Goal: Transaction & Acquisition: Purchase product/service

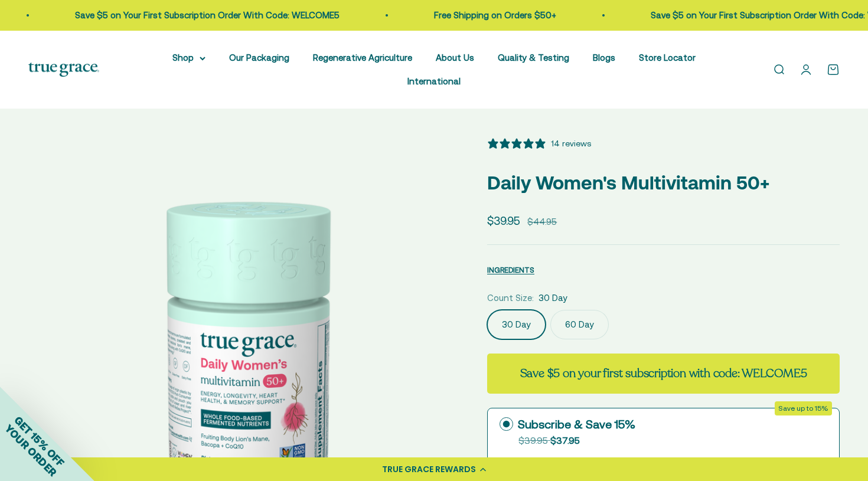
select select "3"
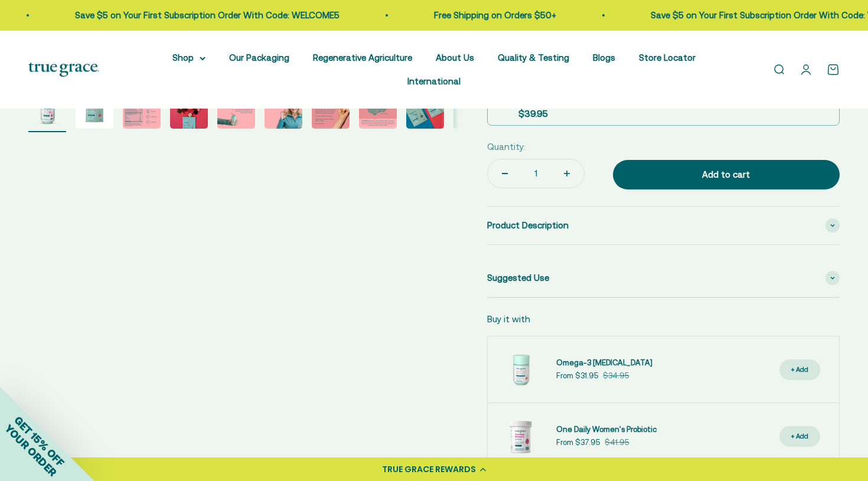
scroll to position [489, 0]
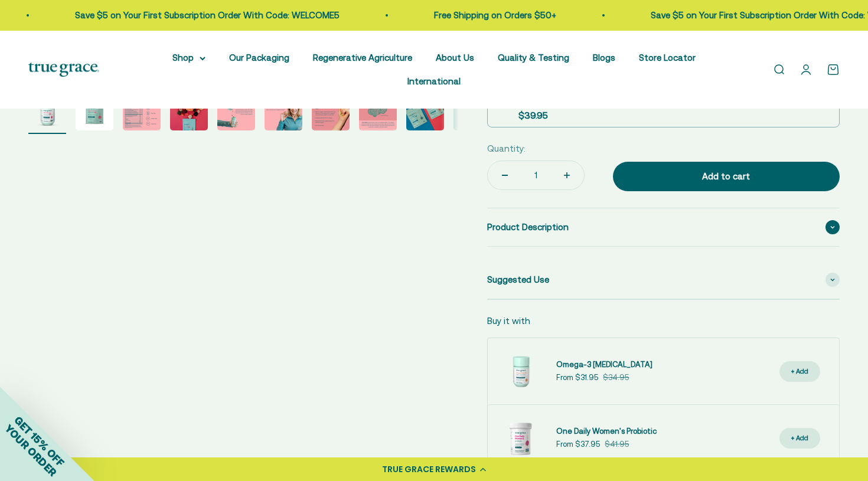
click at [832, 226] on icon at bounding box center [832, 228] width 5 height 4
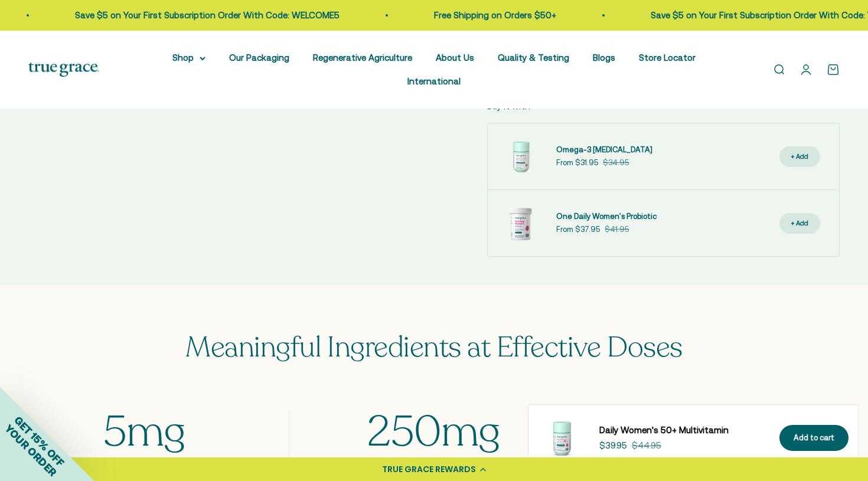
scroll to position [802, 0]
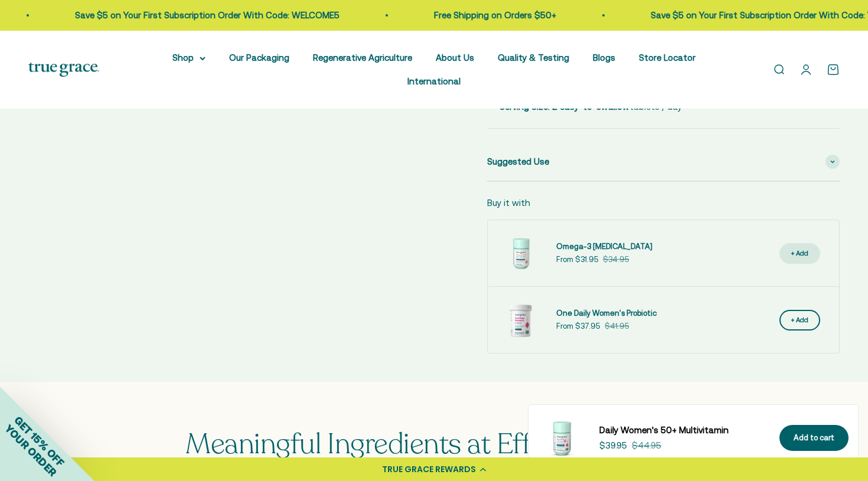
click at [800, 318] on div "+ Add" at bounding box center [799, 320] width 17 height 11
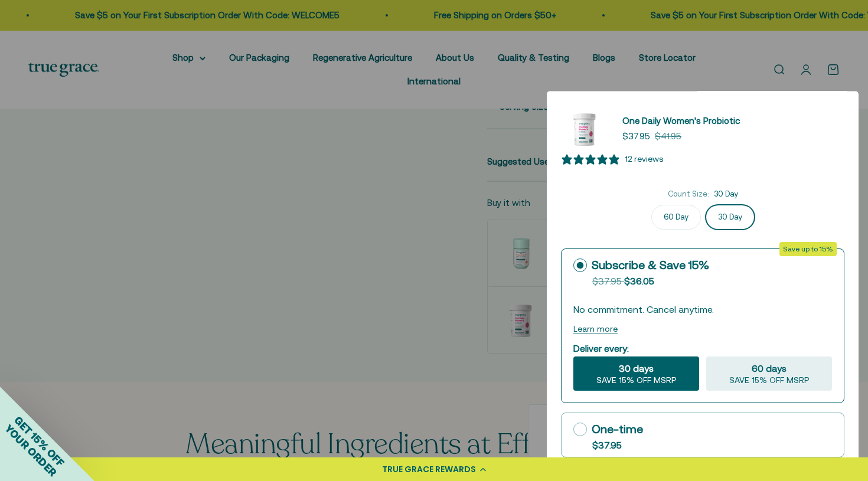
click at [588, 431] on div "One-time" at bounding box center [608, 430] width 70 height 18
click at [573, 430] on input "One-time $37.95" at bounding box center [573, 429] width 1 height 1
radio input "true"
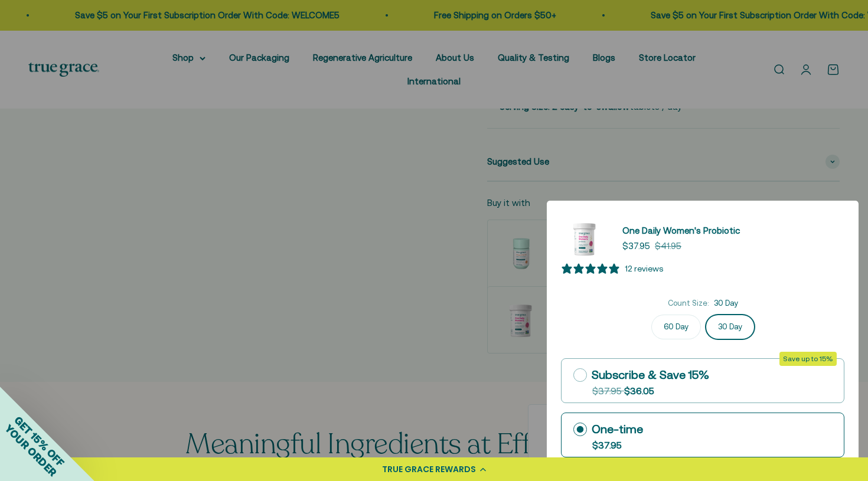
click at [673, 330] on label "60 Day" at bounding box center [676, 327] width 50 height 25
click at [703, 315] on input "60 Day" at bounding box center [703, 314] width 1 height 1
radio input "true"
click at [634, 269] on div "12 reviews" at bounding box center [644, 268] width 38 height 13
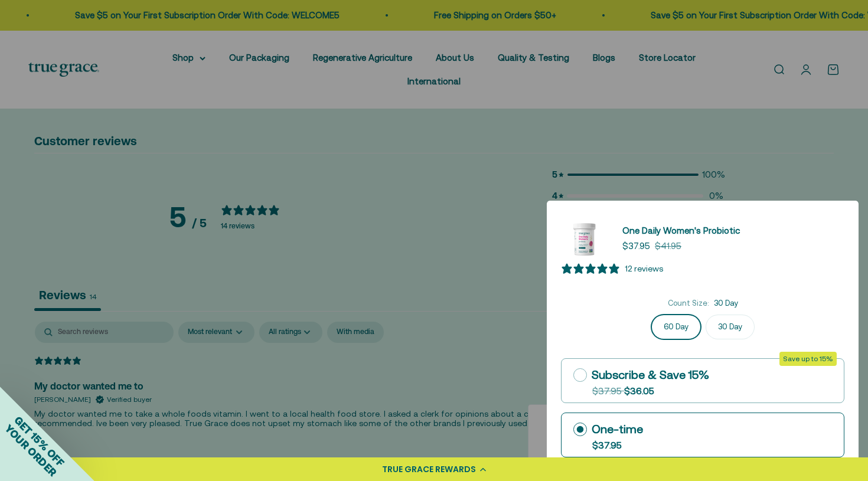
click at [390, 274] on div at bounding box center [434, 240] width 868 height 481
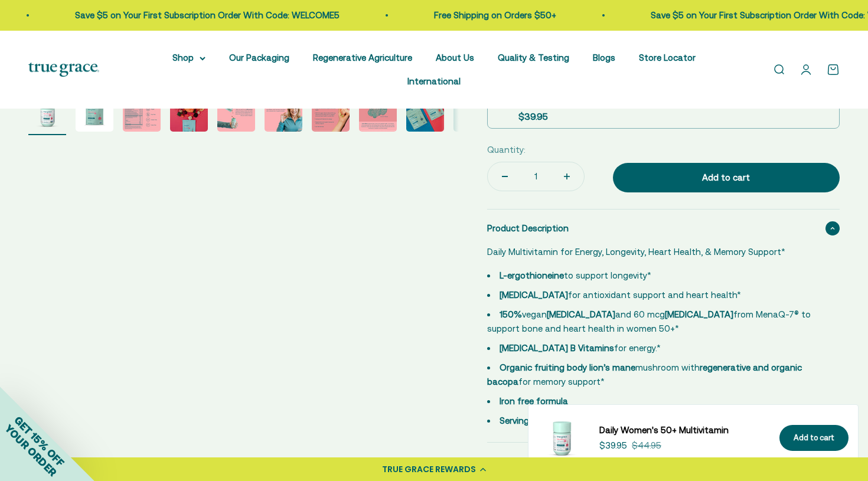
scroll to position [421, 0]
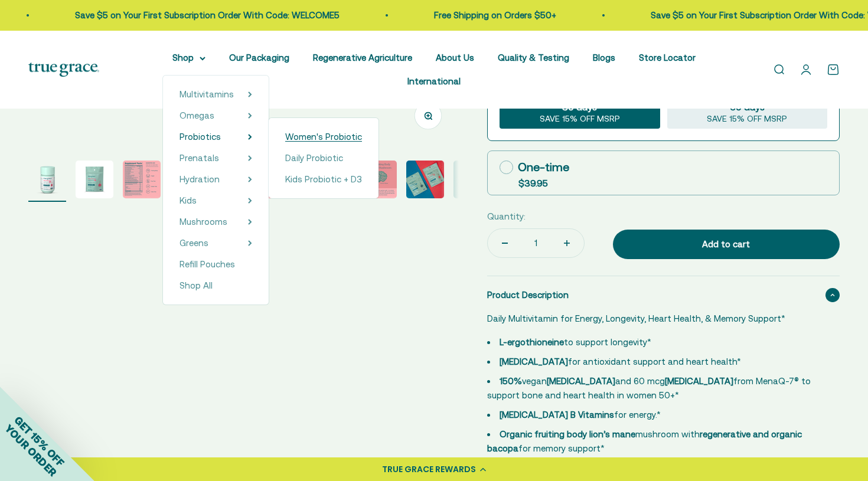
click at [299, 138] on span "Women's Probiotic" at bounding box center [323, 137] width 77 height 10
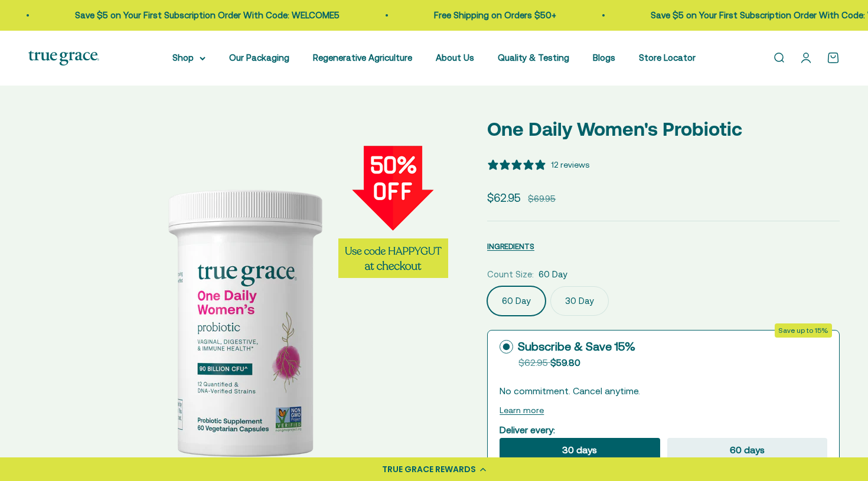
select select "3"
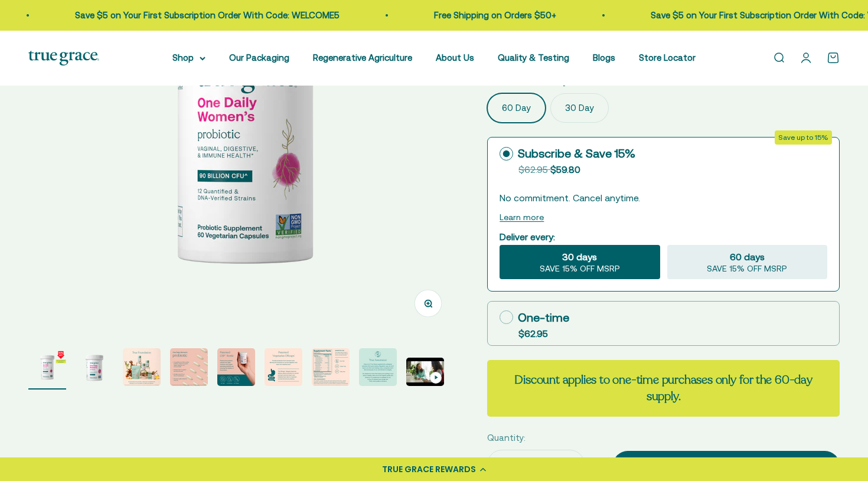
scroll to position [198, 0]
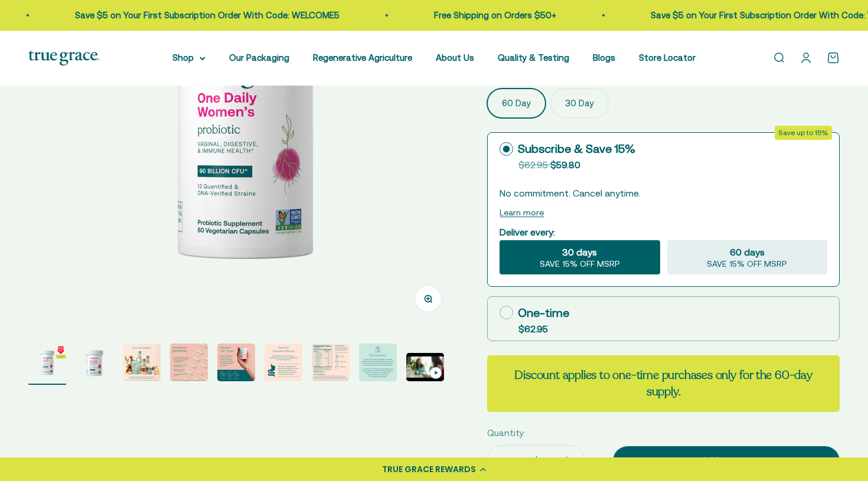
click at [179, 366] on img "Go to item 4" at bounding box center [189, 363] width 38 height 38
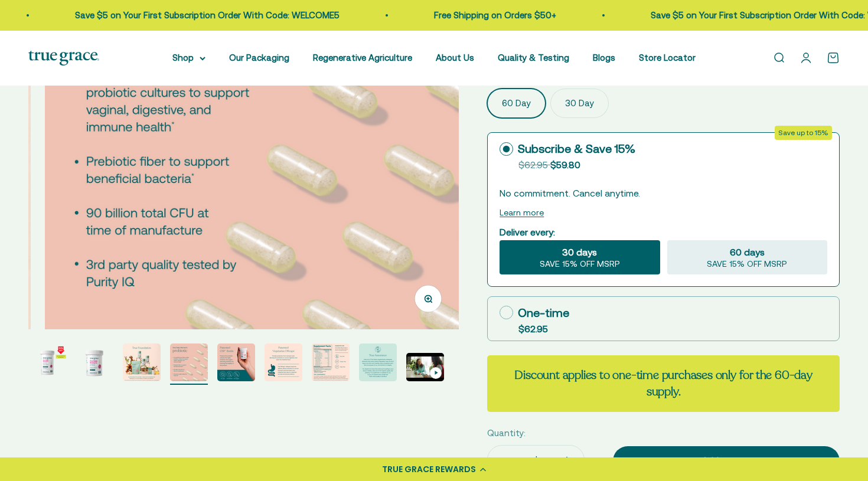
scroll to position [0, 1335]
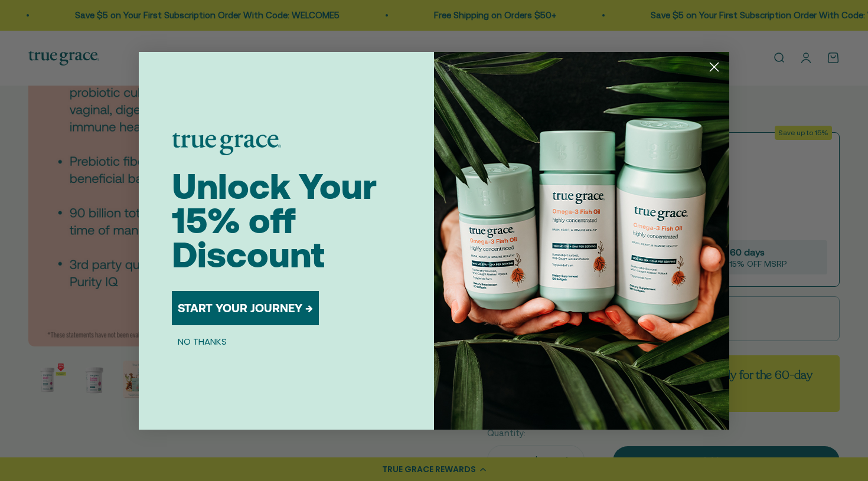
click at [719, 66] on circle "Close dialog" at bounding box center [714, 66] width 19 height 19
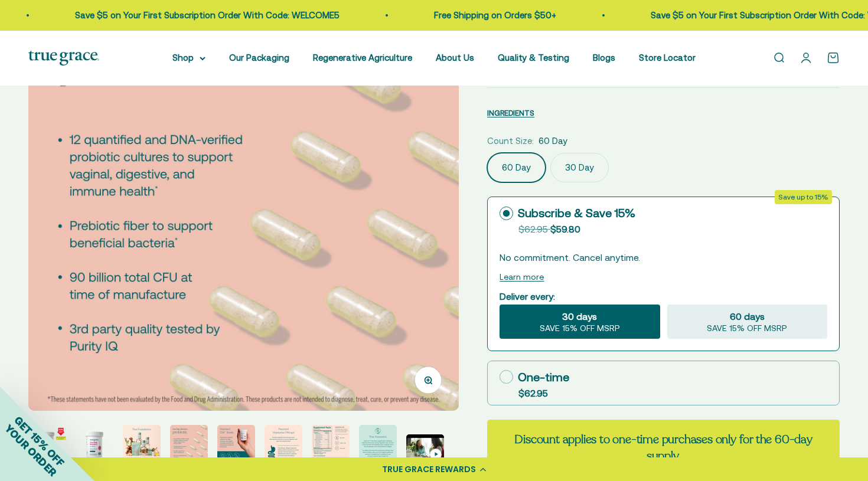
scroll to position [128, 0]
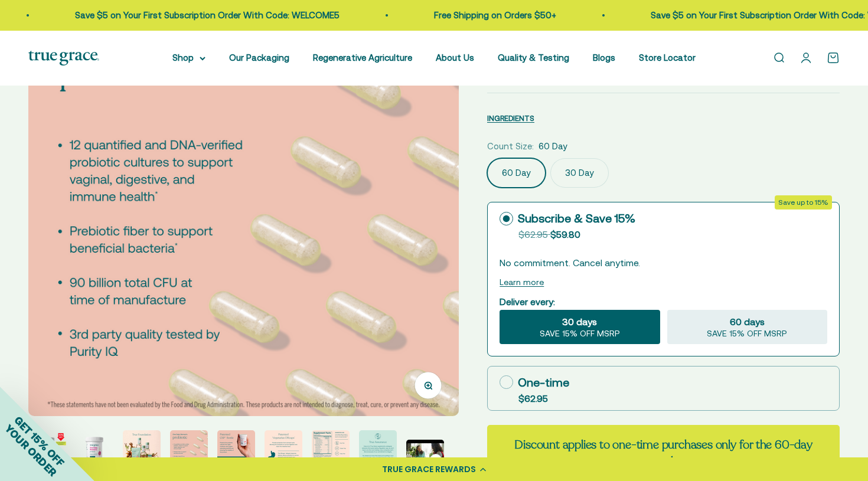
click at [491, 207] on label "Subscribe & Save 15% Original price strikethrough: $62.95 , Discounted price: $…" at bounding box center [663, 225] width 351 height 44
click at [499, 219] on input "Subscribe & Save 15% Original price strikethrough: $62.95 , Discounted price: $…" at bounding box center [499, 219] width 1 height 1
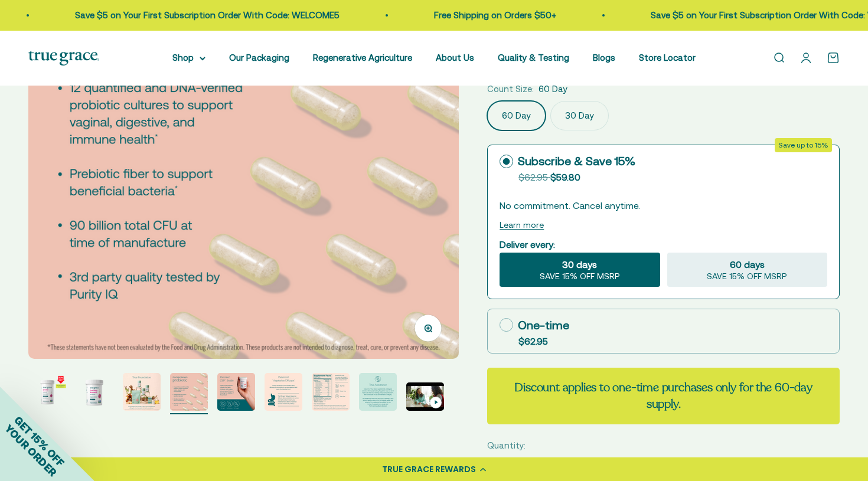
scroll to position [171, 0]
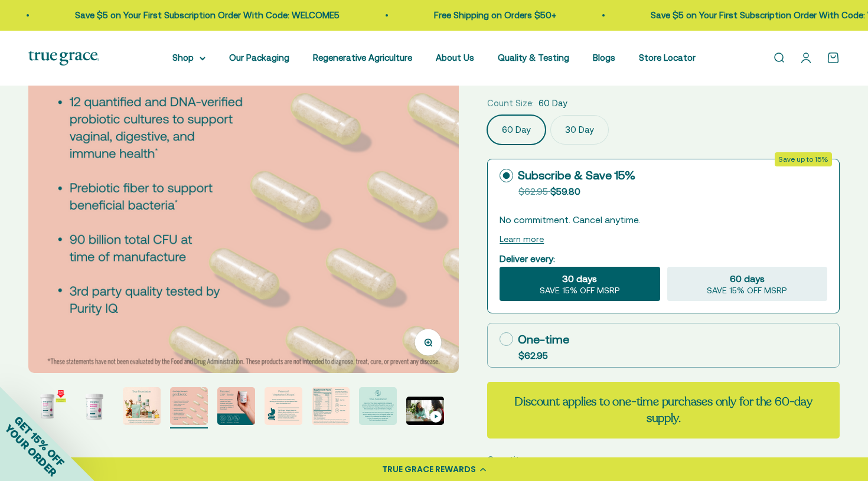
click at [588, 130] on label "30 Day" at bounding box center [579, 130] width 58 height 30
click at [487, 115] on input "30 Day" at bounding box center [487, 115] width 1 height 1
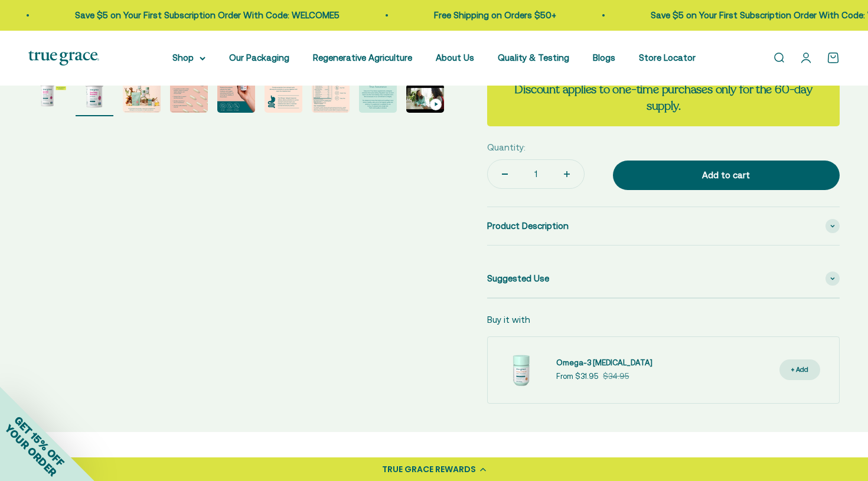
scroll to position [273, 0]
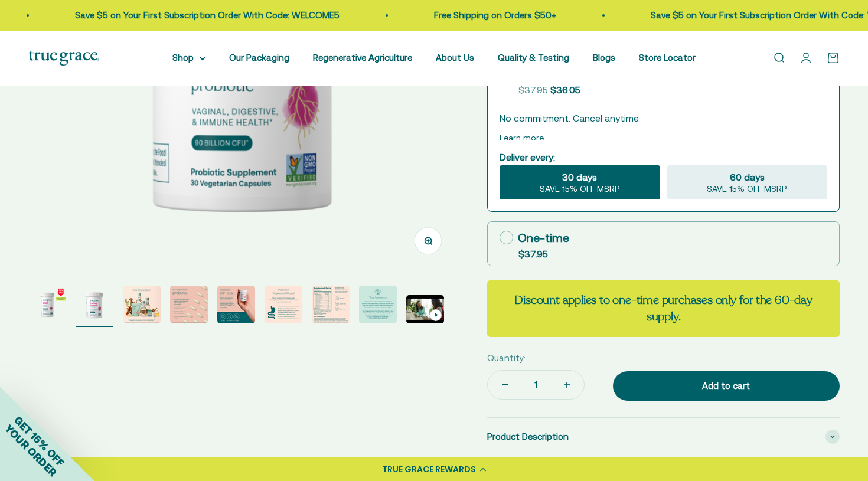
click at [430, 304] on img "Go to item 9" at bounding box center [425, 309] width 38 height 28
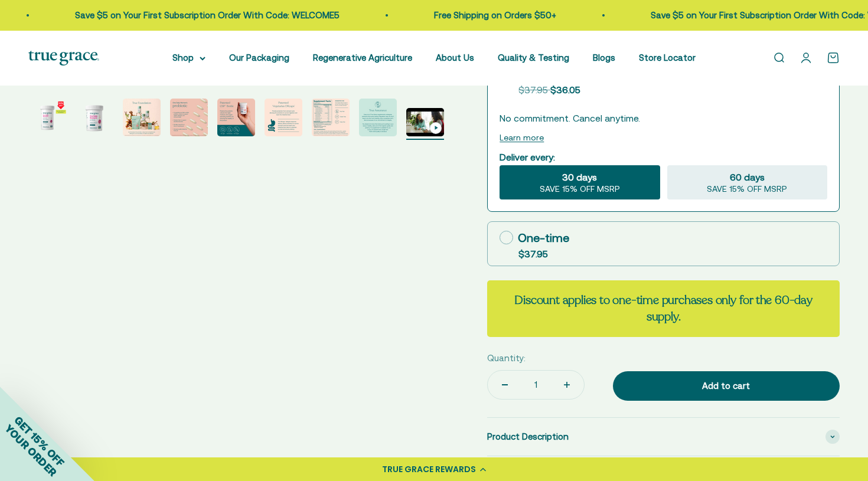
click at [429, 118] on img "Go to item 9" at bounding box center [425, 122] width 38 height 28
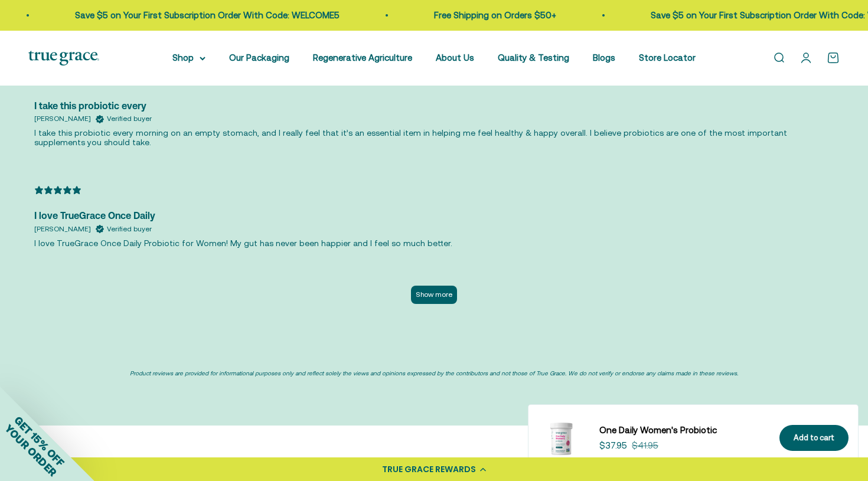
scroll to position [2857, 0]
click at [446, 285] on button "Show more" at bounding box center [434, 294] width 46 height 18
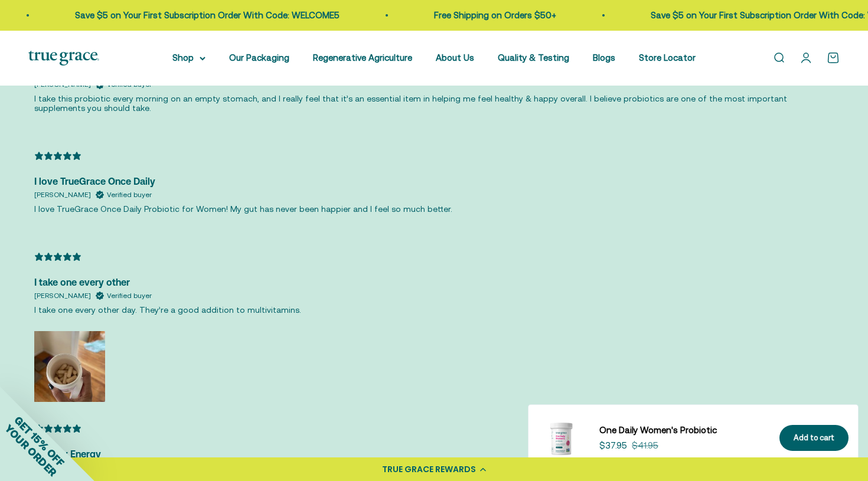
scroll to position [2892, 0]
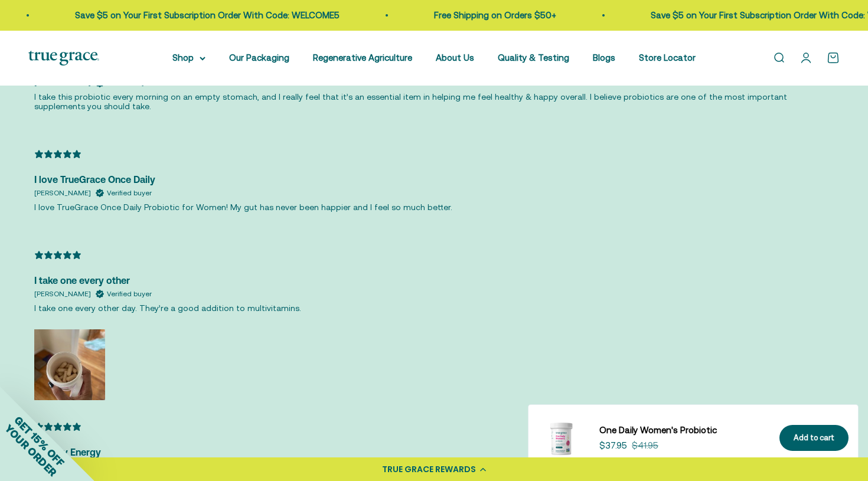
click at [85, 330] on img at bounding box center [69, 365] width 71 height 71
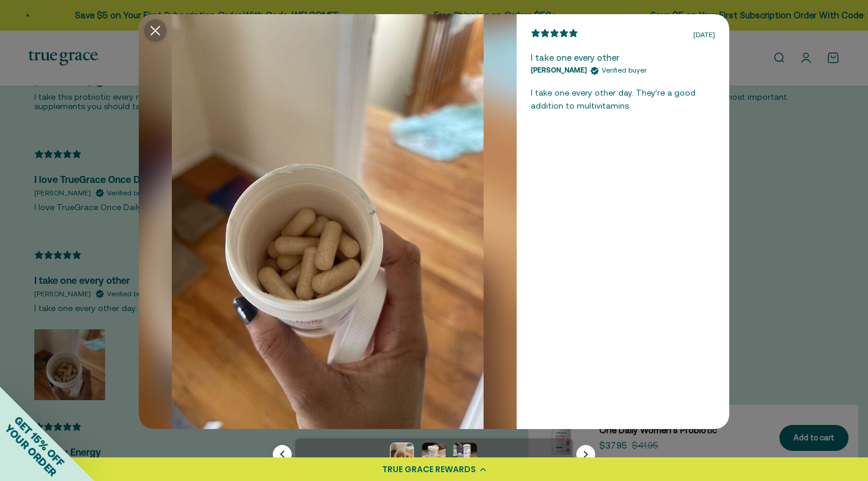
click at [159, 29] on icon "Modal close button" at bounding box center [155, 30] width 9 height 9
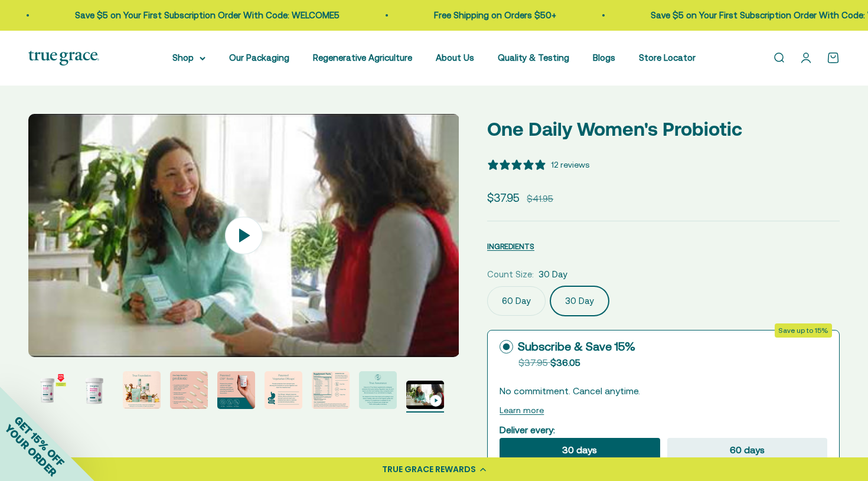
scroll to position [0, 0]
